Goal: Task Accomplishment & Management: Manage account settings

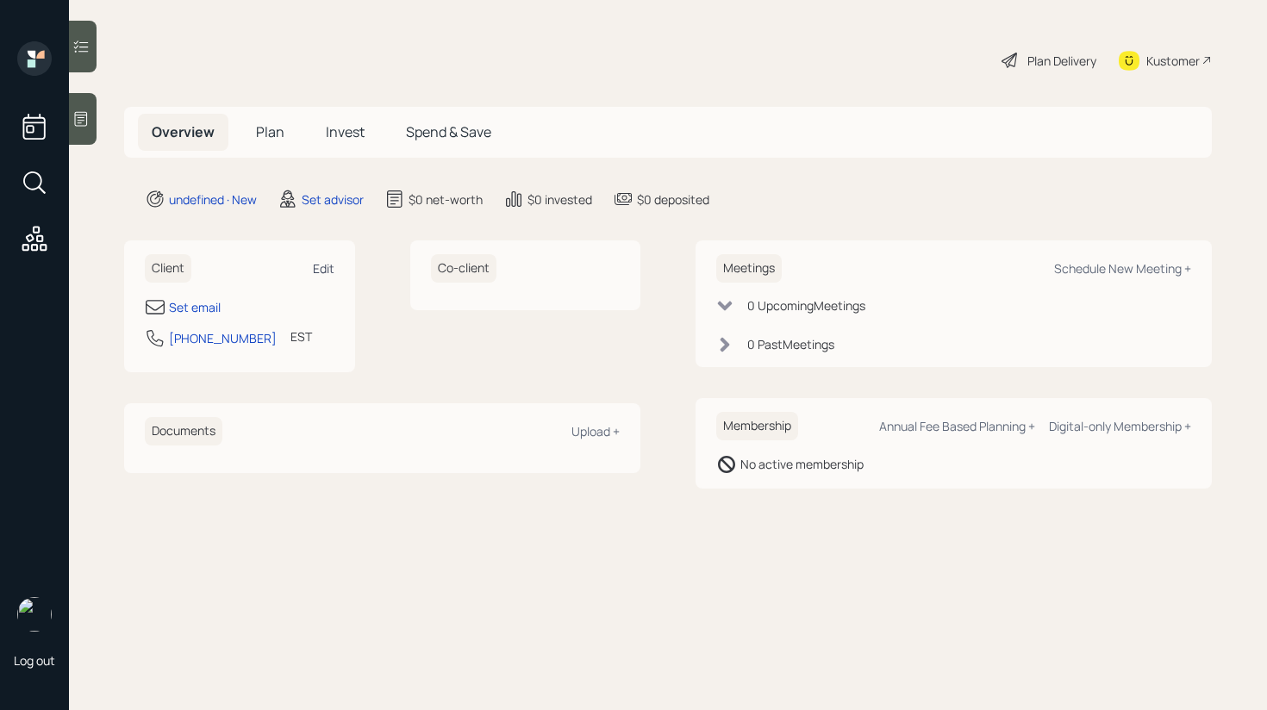
click at [333, 264] on div "Edit" at bounding box center [324, 268] width 22 height 16
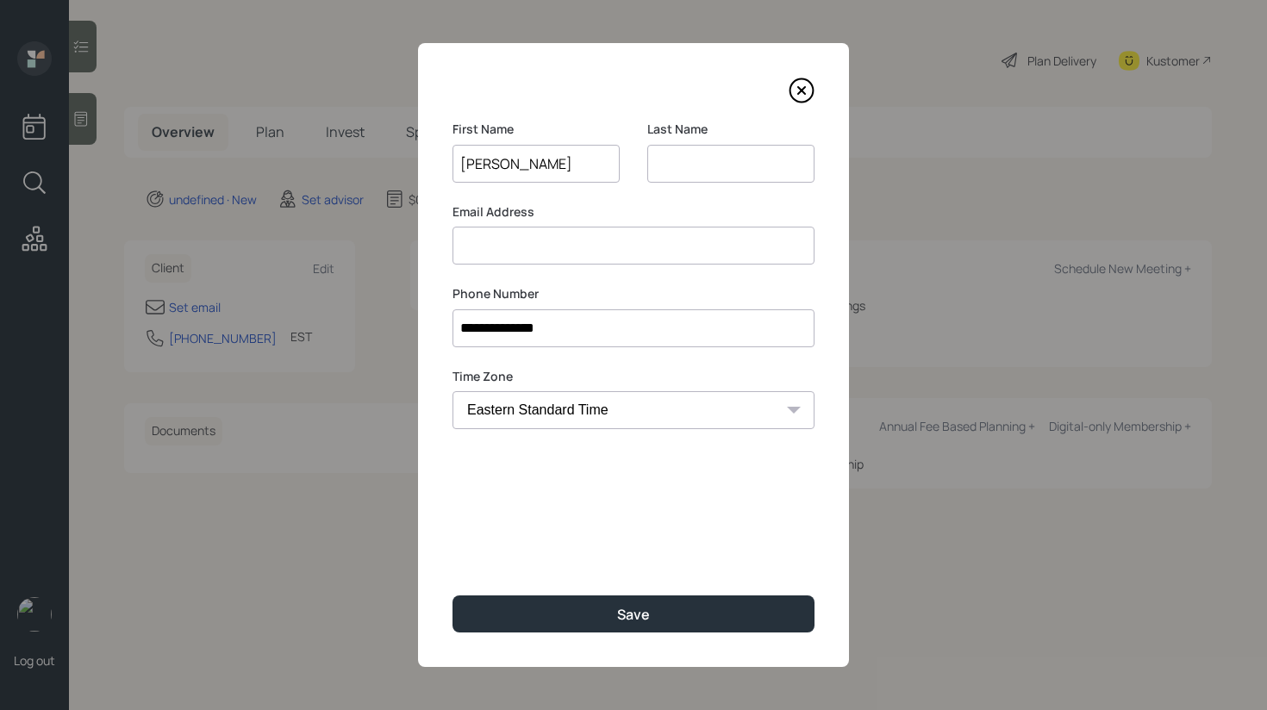
type input "Ronald"
click at [693, 171] on input at bounding box center [730, 164] width 167 height 38
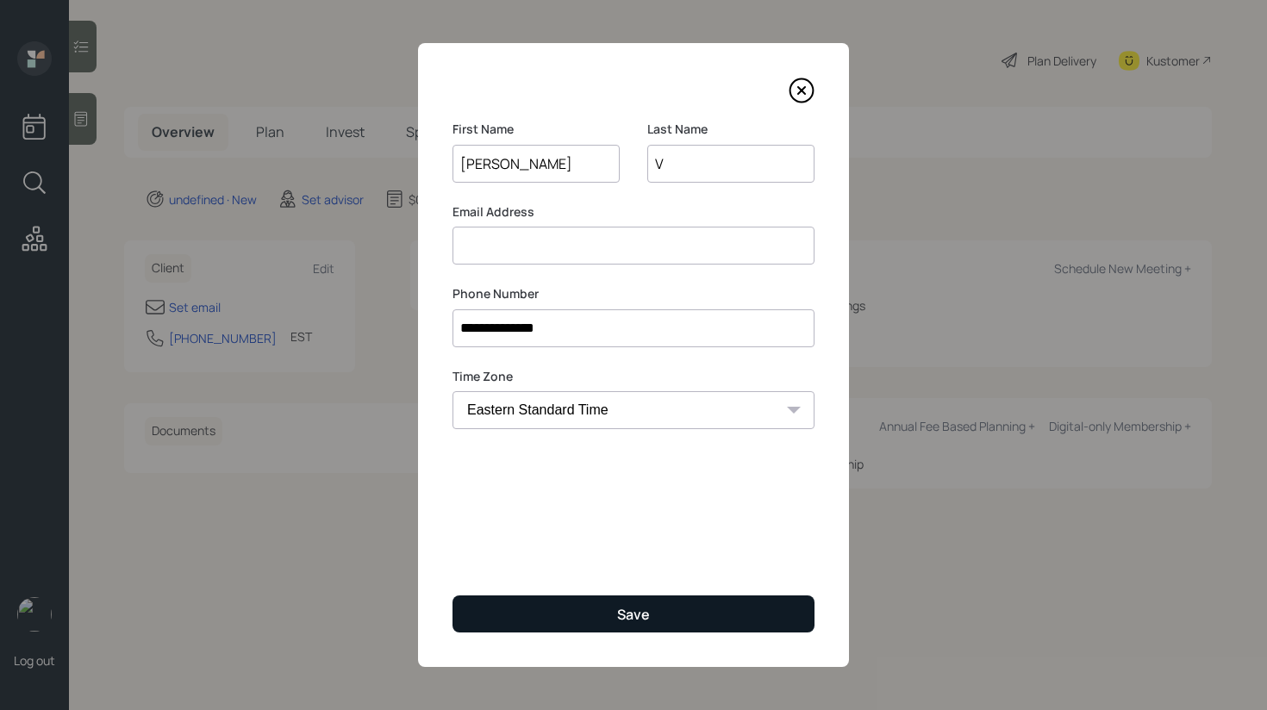
type input "V"
click at [582, 603] on button "Save" at bounding box center [633, 614] width 362 height 37
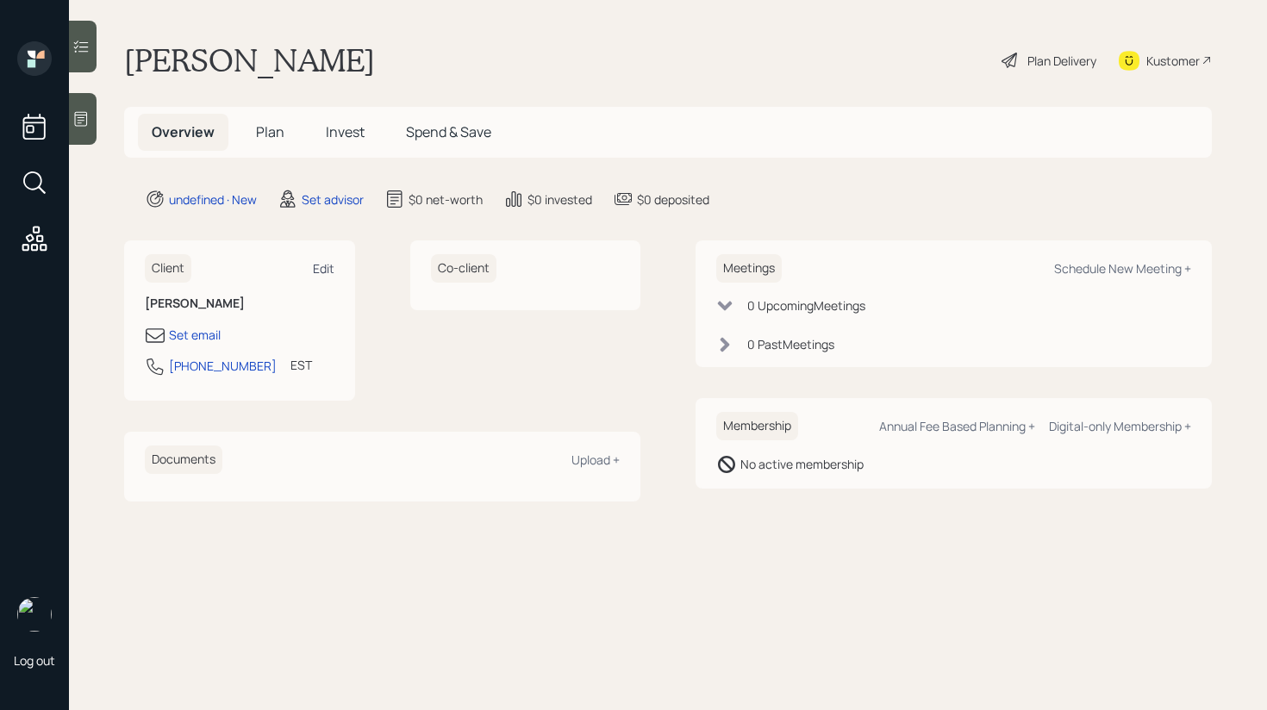
click at [330, 268] on div "Edit" at bounding box center [324, 268] width 22 height 16
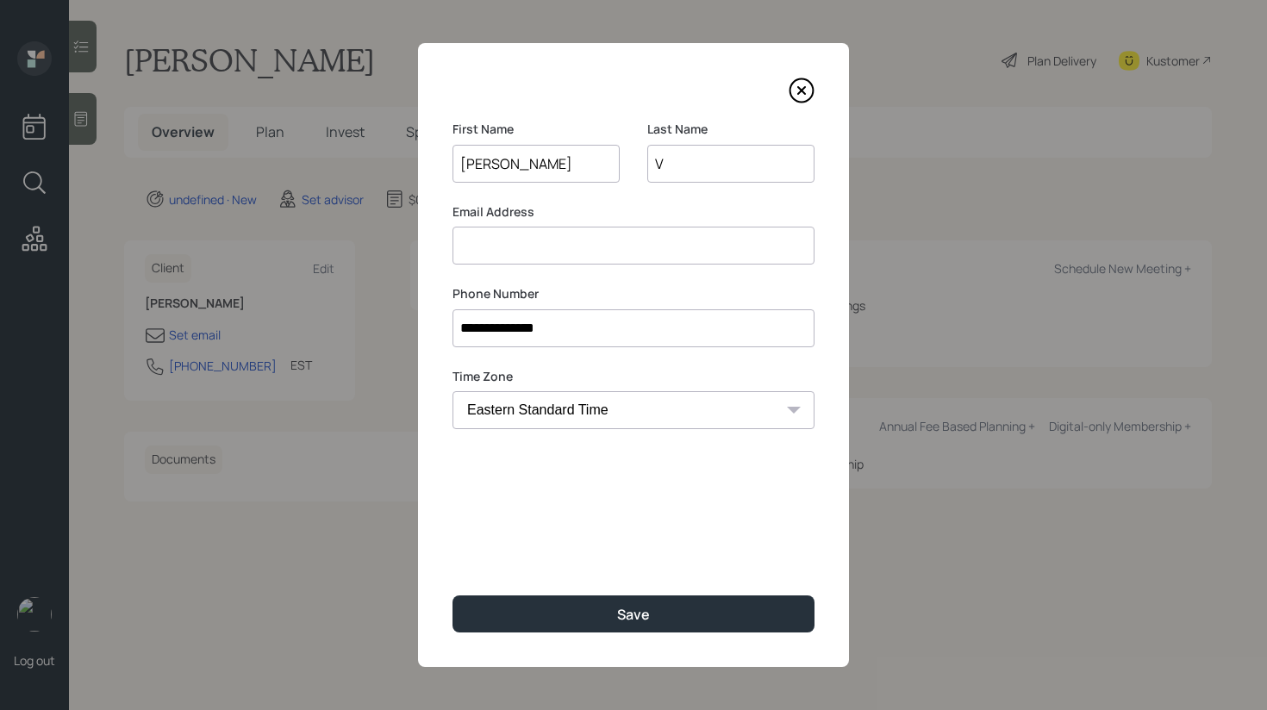
click at [509, 255] on input at bounding box center [633, 246] width 362 height 38
click at [571, 239] on input at bounding box center [633, 246] width 362 height 38
type input "debbiemalay@yahoo.com"
click at [530, 172] on input "Ronald" at bounding box center [535, 164] width 167 height 38
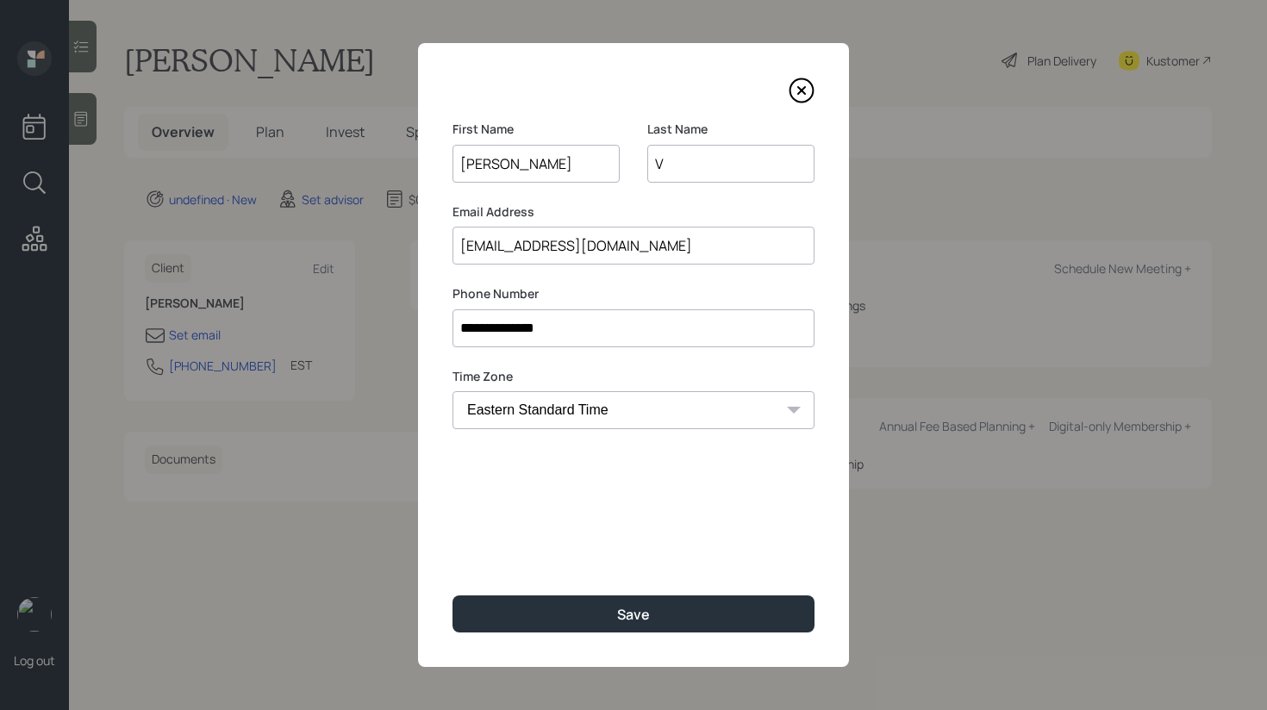
click at [530, 172] on input "Ronald" at bounding box center [535, 164] width 167 height 38
type input "Debbie"
click at [670, 159] on input "V" at bounding box center [730, 164] width 167 height 38
type input "Malay"
click at [657, 211] on label "Email Address" at bounding box center [633, 211] width 362 height 17
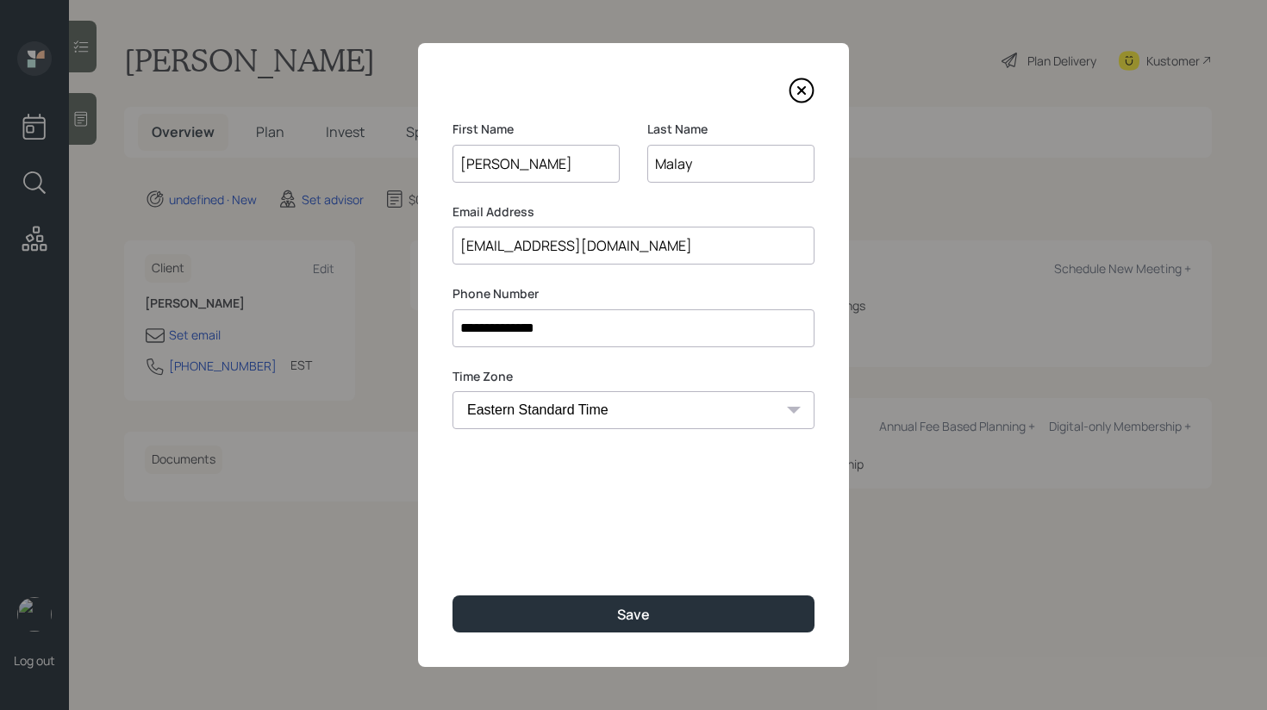
click at [601, 332] on input "**********" at bounding box center [633, 328] width 362 height 38
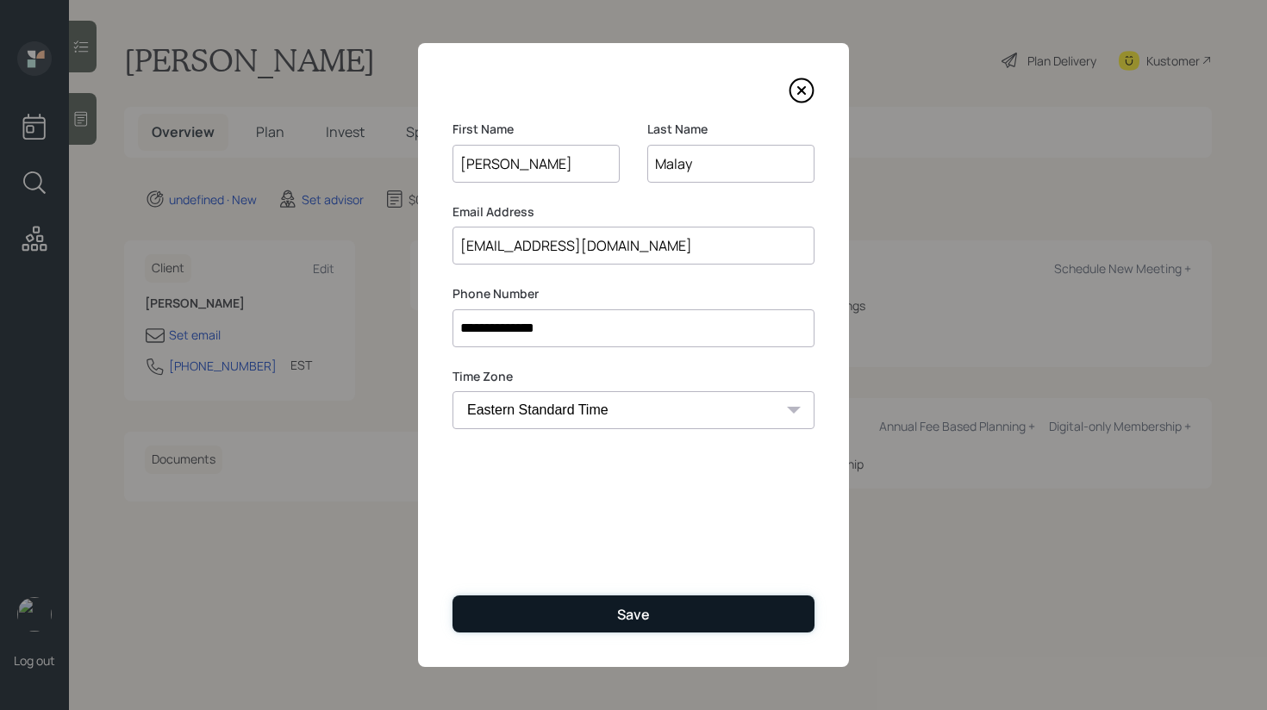
click at [630, 614] on div "Save" at bounding box center [633, 614] width 33 height 19
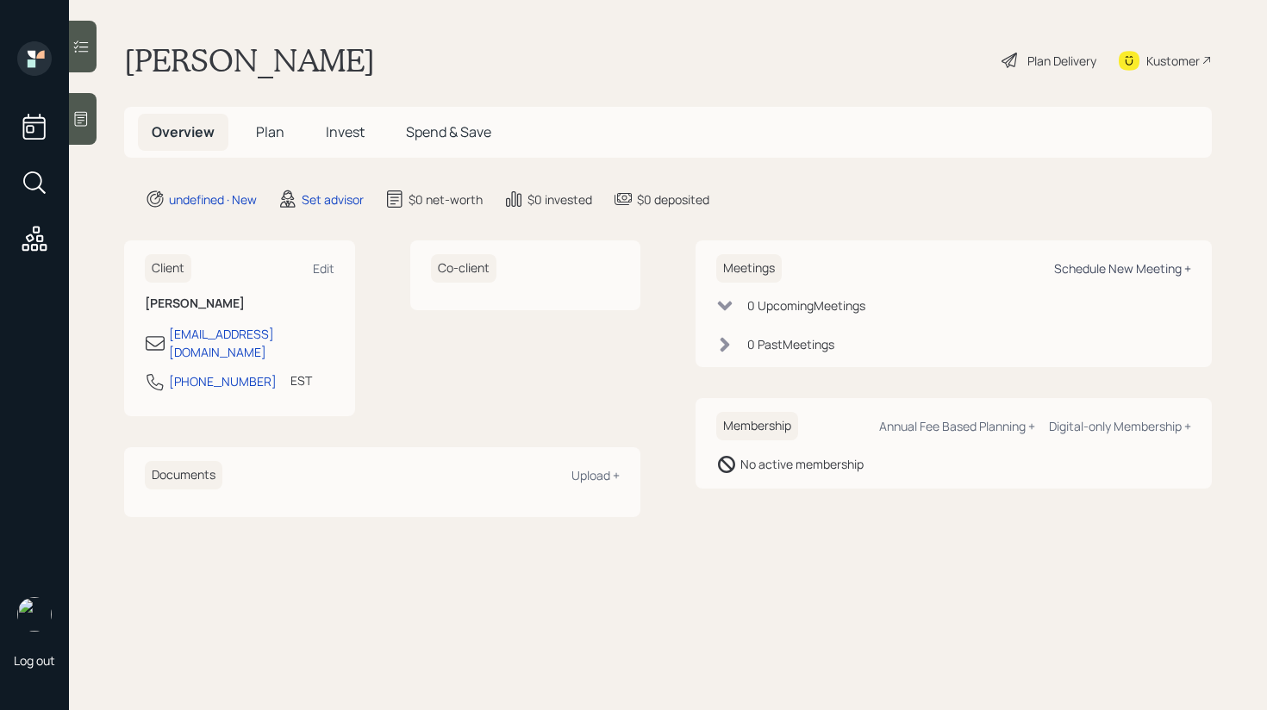
click at [1117, 266] on div "Schedule New Meeting +" at bounding box center [1122, 268] width 137 height 16
select select "round-robin"
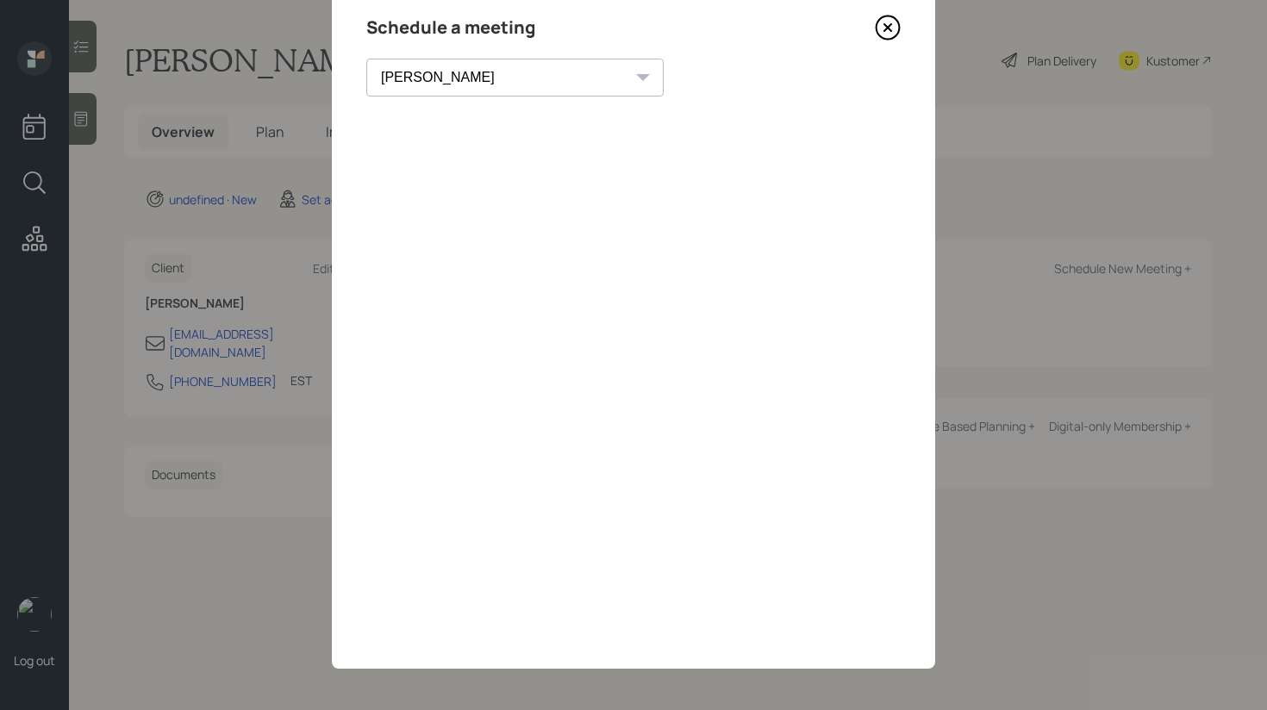
scroll to position [65, 0]
click at [884, 25] on icon at bounding box center [888, 26] width 26 height 26
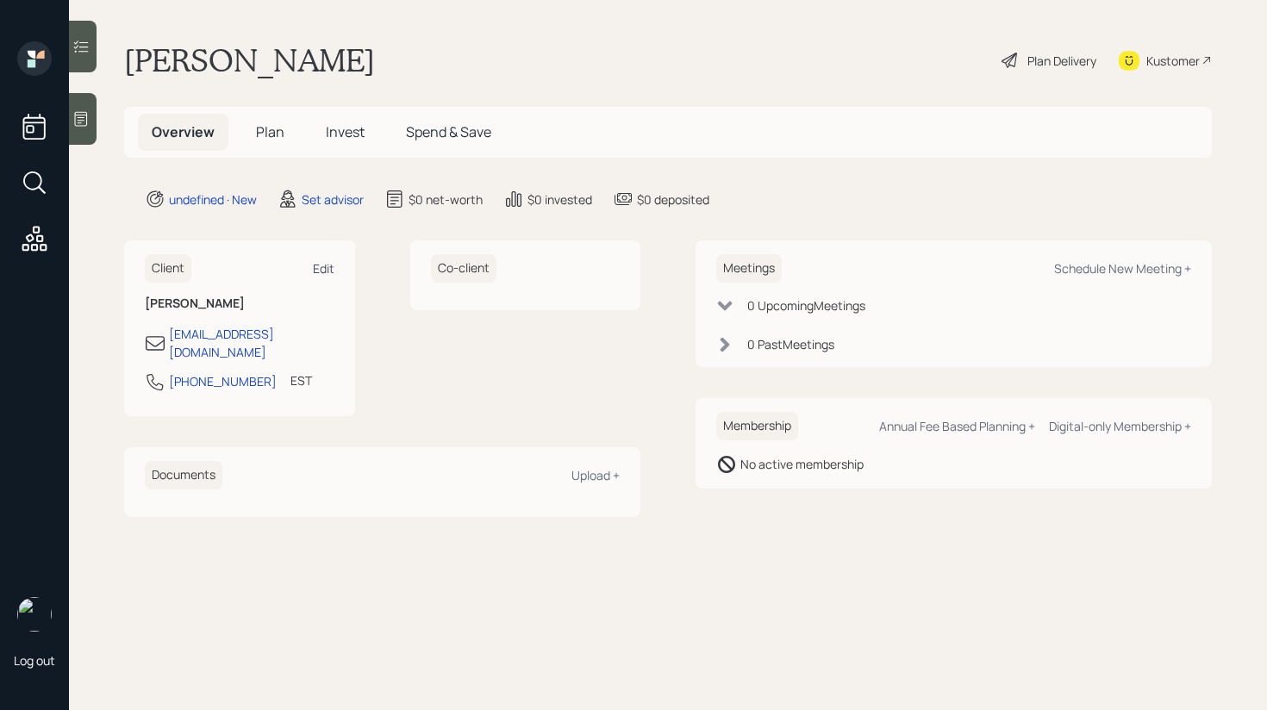
click at [328, 269] on div "Edit" at bounding box center [324, 268] width 22 height 16
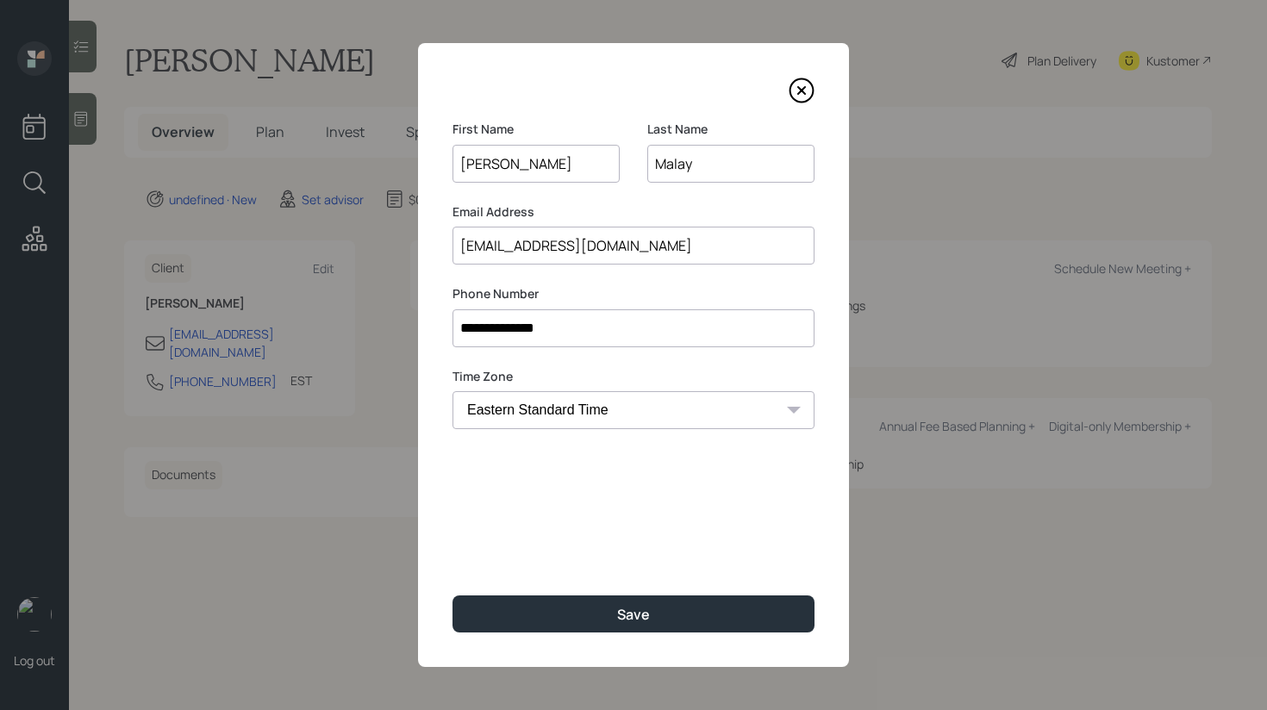
click at [564, 323] on input "**********" at bounding box center [633, 328] width 362 height 38
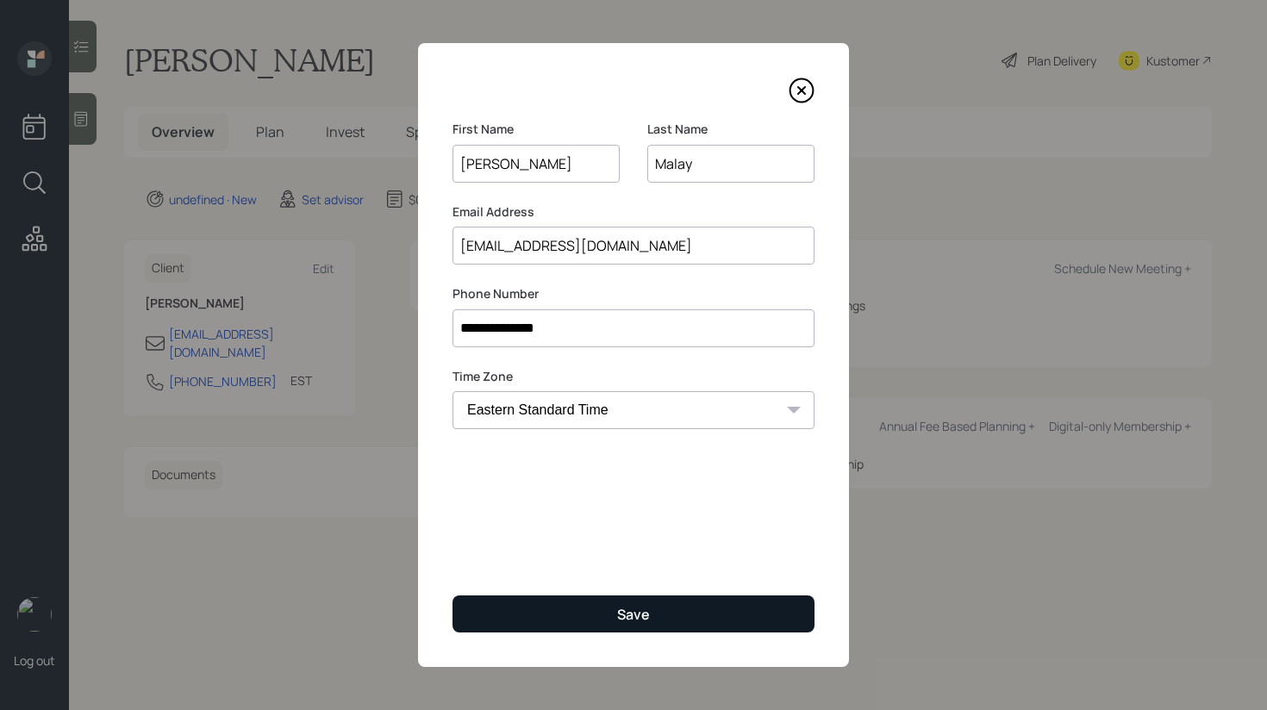
type input "**********"
click at [614, 609] on button "Save" at bounding box center [633, 614] width 362 height 37
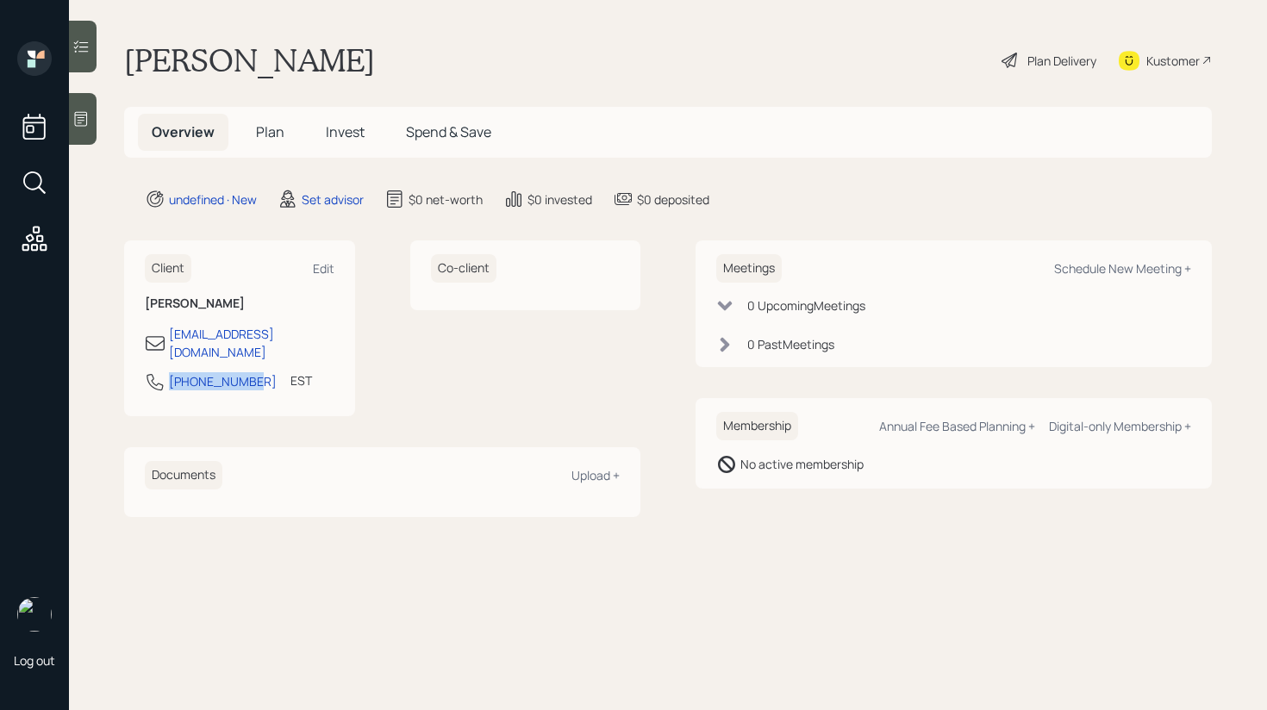
drag, startPoint x: 248, startPoint y: 372, endPoint x: 166, endPoint y: 372, distance: 81.9
click at [166, 372] on div "443-532-8688" at bounding box center [211, 381] width 132 height 21
copy div "443-532-8688"
click at [84, 126] on icon at bounding box center [80, 118] width 17 height 17
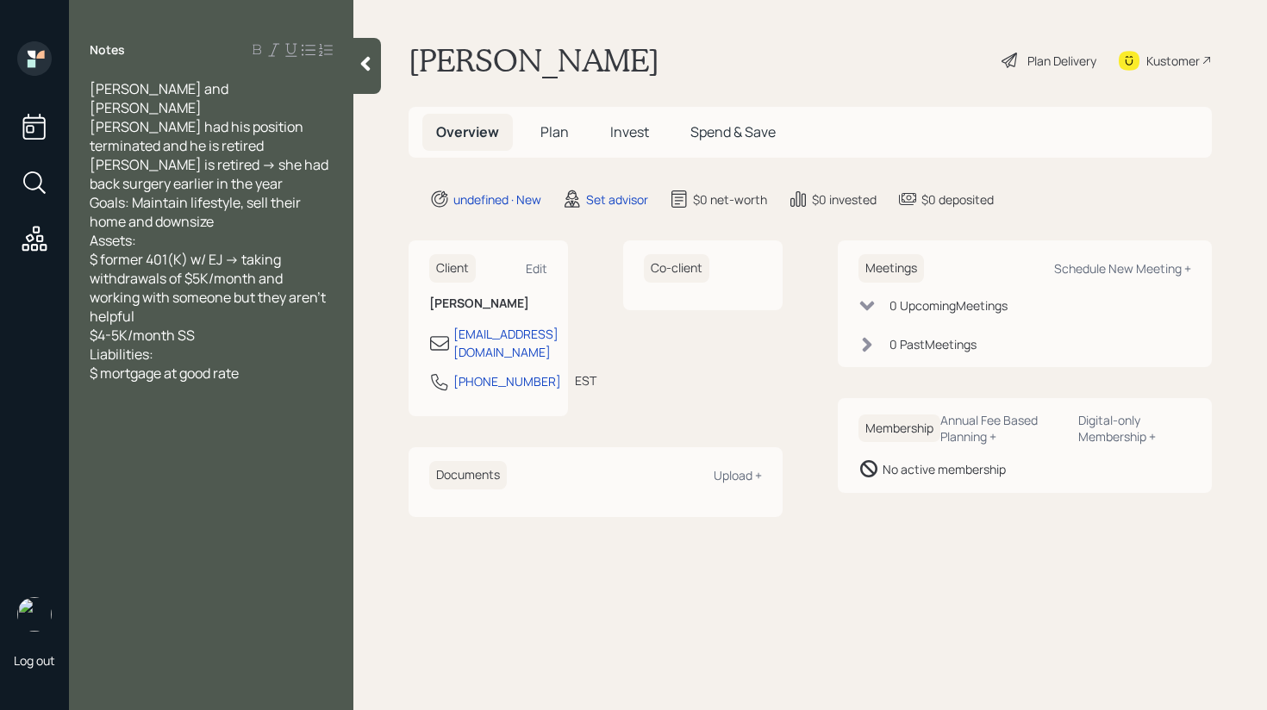
click at [377, 66] on div at bounding box center [367, 66] width 28 height 56
